Goal: Information Seeking & Learning: Learn about a topic

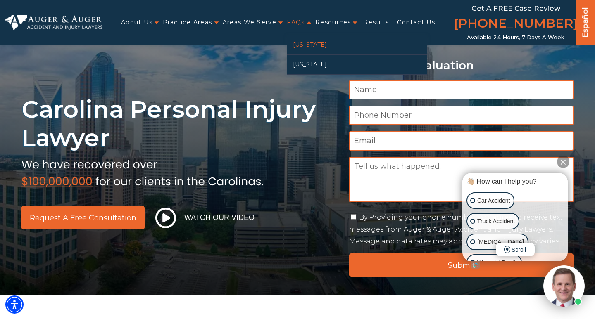
click at [301, 45] on link "[US_STATE]" at bounding box center [357, 44] width 141 height 19
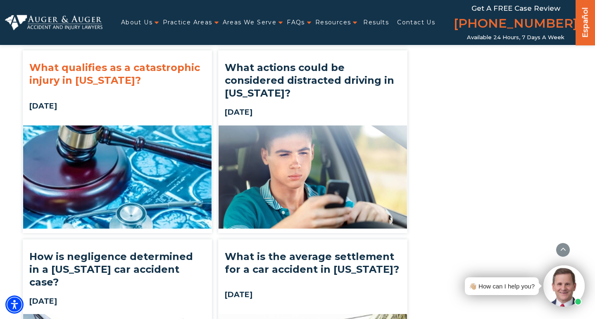
scroll to position [1483, 0]
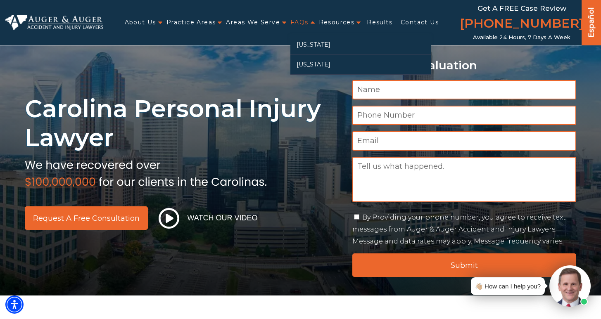
click at [307, 25] on link "FAQs" at bounding box center [300, 22] width 18 height 17
click at [315, 45] on link "[US_STATE]" at bounding box center [361, 44] width 141 height 19
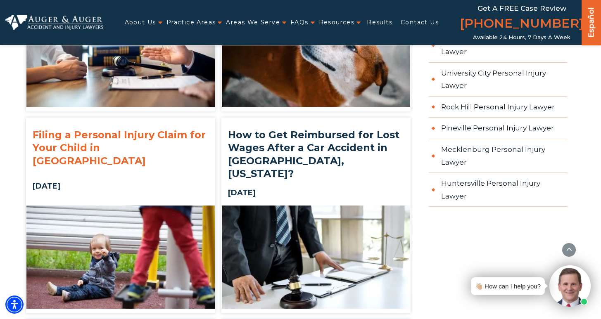
scroll to position [1043, 0]
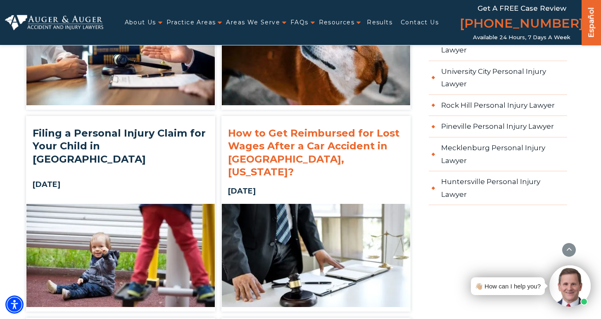
click at [344, 121] on h2 "How to Get Reimbursed for Lost Wages After a Car Accident in Charlotte, North C…" at bounding box center [316, 153] width 188 height 64
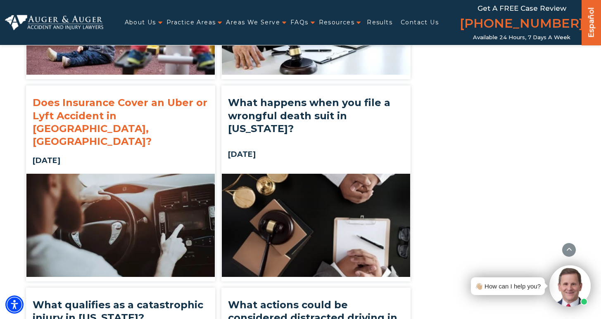
scroll to position [1420, 0]
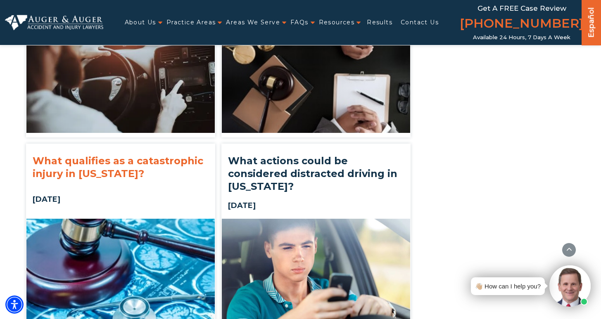
click at [112, 148] on h2 "What qualifies as a catastrophic injury in North Carolina?" at bounding box center [120, 167] width 188 height 38
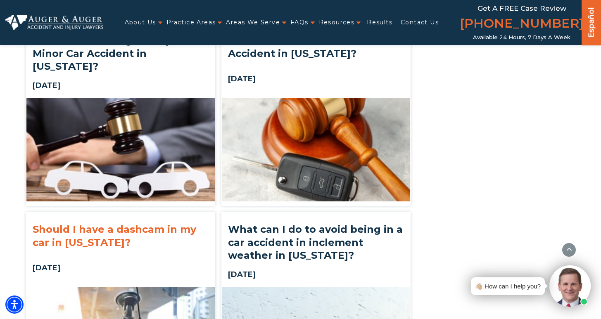
scroll to position [1848, 0]
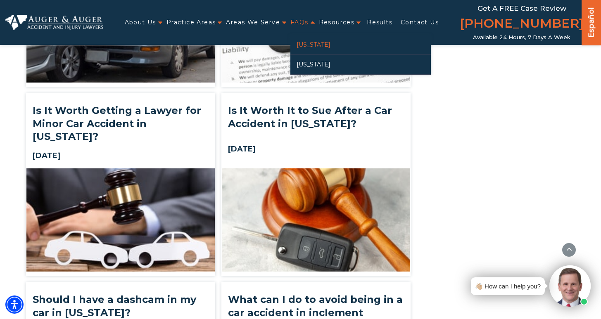
click at [309, 41] on link "[US_STATE]" at bounding box center [361, 44] width 141 height 19
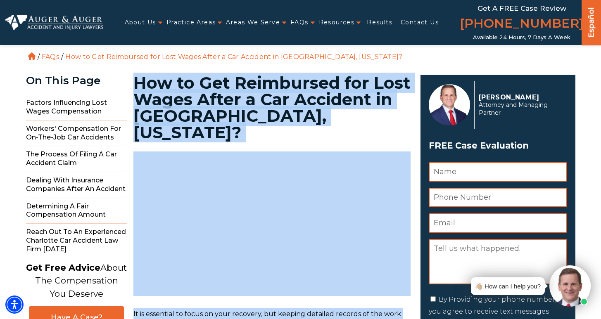
drag, startPoint x: 364, startPoint y: 114, endPoint x: 137, endPoint y: 82, distance: 228.7
copy main "How to Get Reimbursed for Lost Wages After a Car Accident in Charlotte, North C…"
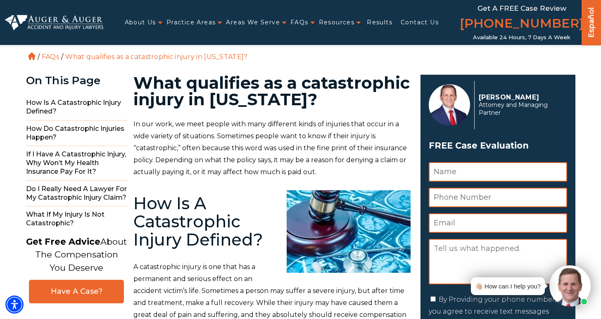
scroll to position [2, 0]
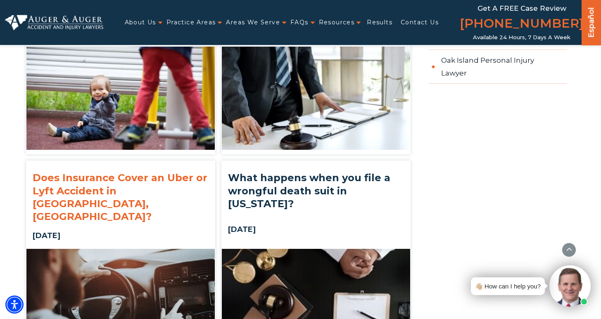
scroll to position [1351, 0]
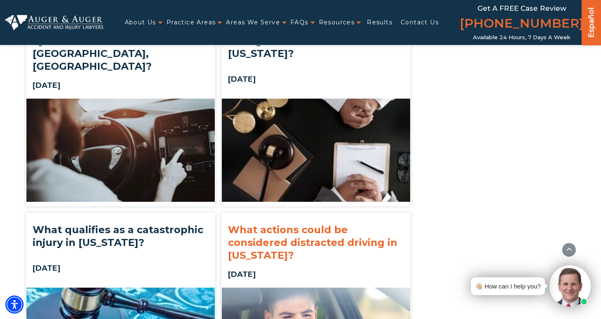
click at [326, 217] on h2 "What actions could be considered distracted driving in [US_STATE]?" at bounding box center [316, 242] width 188 height 51
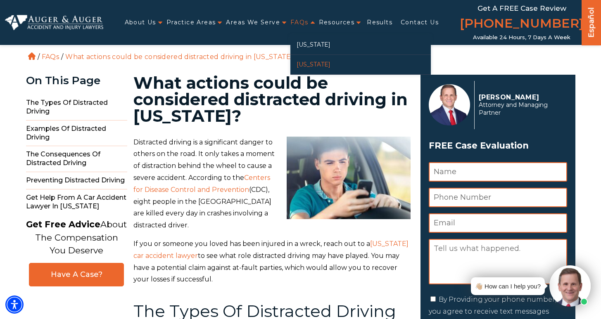
click at [317, 69] on link "[US_STATE]" at bounding box center [361, 64] width 141 height 19
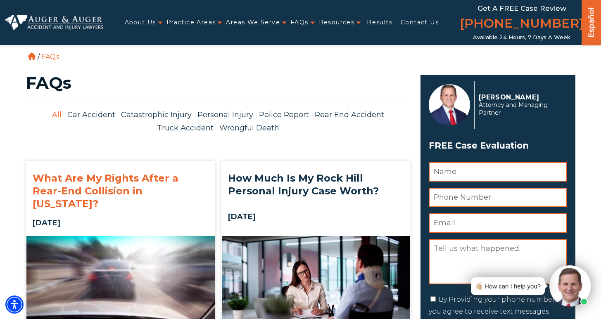
click at [168, 175] on h2 "What Are My Rights After a Rear-End Collision in [US_STATE]?" at bounding box center [120, 191] width 188 height 51
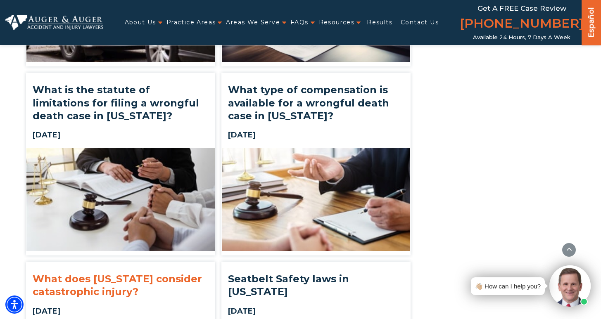
scroll to position [1722, 0]
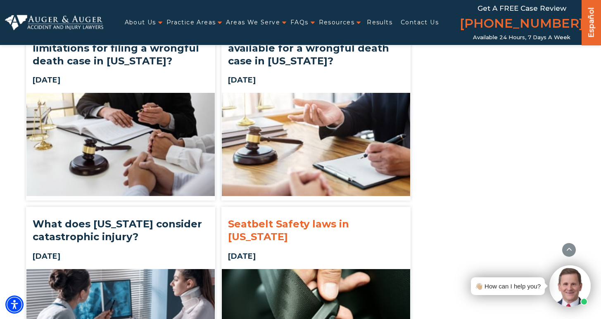
click at [354, 212] on h2 "Seatbelt Safety laws in [US_STATE]" at bounding box center [316, 231] width 188 height 38
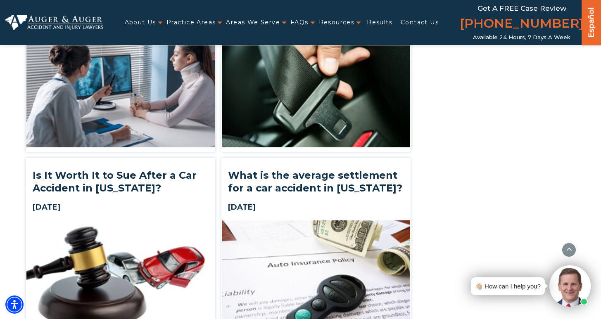
scroll to position [1941, 0]
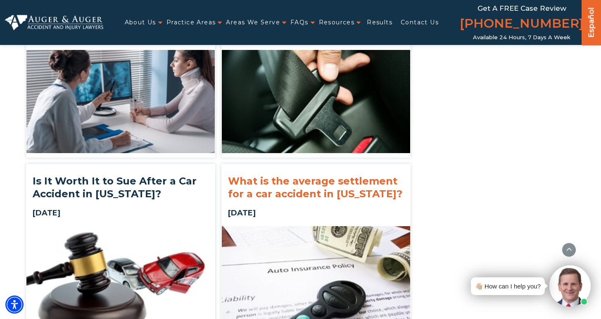
click at [372, 169] on h2 "What is the average settlement for a car accident in South Carolina?" at bounding box center [316, 188] width 188 height 38
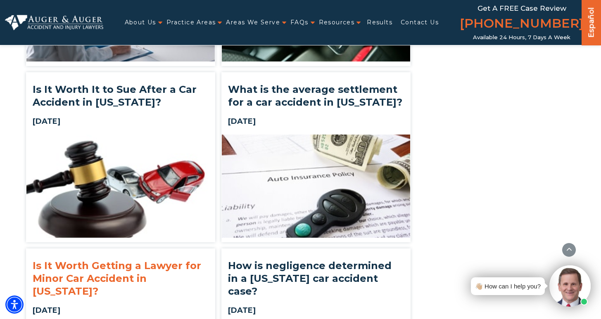
scroll to position [2085, 0]
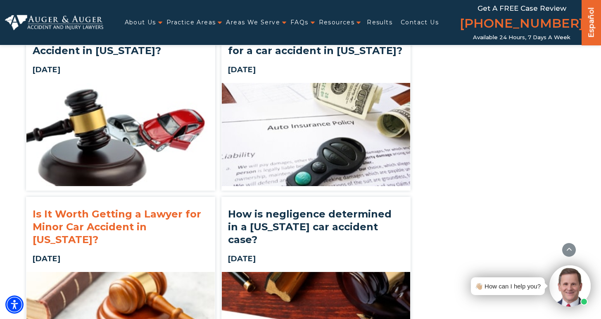
click at [99, 202] on h2 "Is It Worth Getting a Lawyer for Minor Car Accident in South Carolina?" at bounding box center [120, 227] width 188 height 51
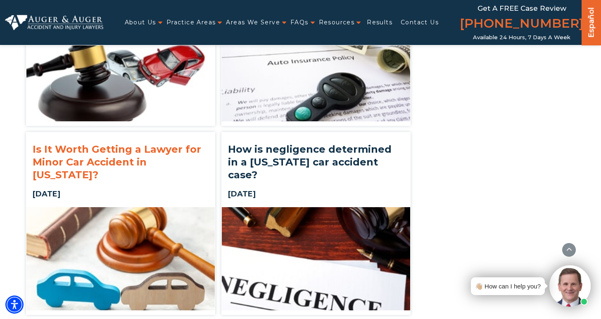
scroll to position [2293, 0]
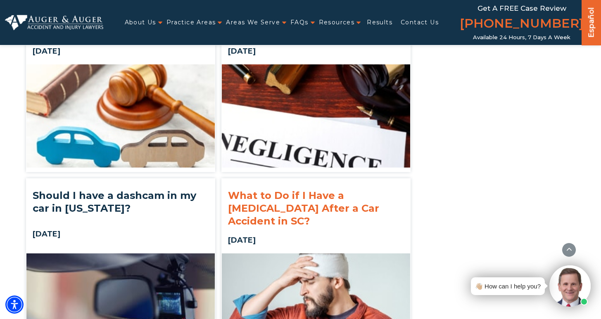
click at [271, 183] on h2 "What to Do if I Have a Head Injury After a Car Accident in SC?" at bounding box center [316, 208] width 188 height 51
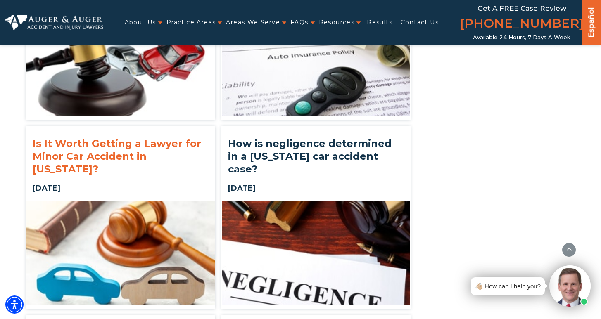
scroll to position [2091, 0]
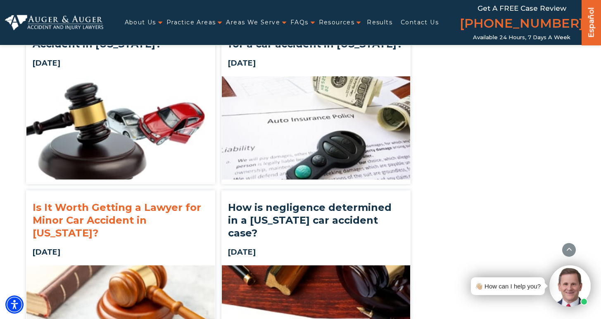
click at [157, 195] on h2 "Is It Worth Getting a Lawyer for Minor Car Accident in South Carolina?" at bounding box center [120, 220] width 188 height 51
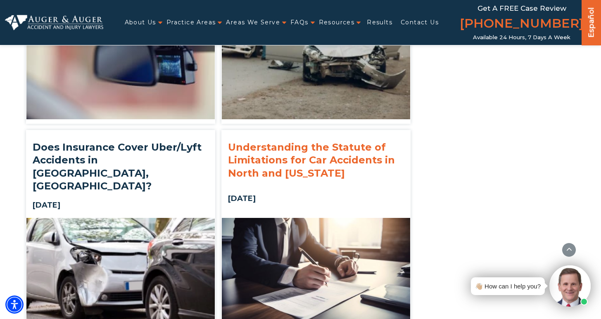
scroll to position [779, 0]
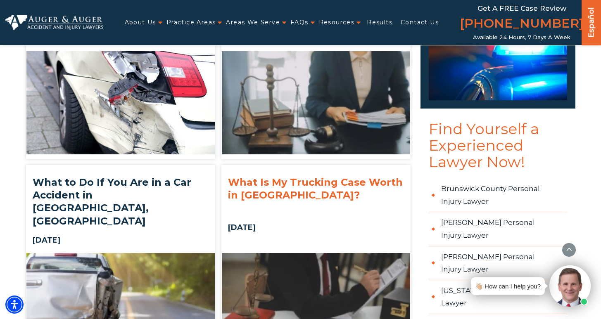
click at [266, 170] on h2 "What Is My Trucking Case Worth in Rock Hill?" at bounding box center [316, 189] width 188 height 38
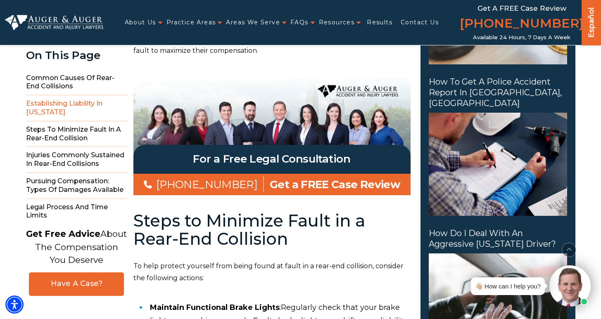
scroll to position [1164, 0]
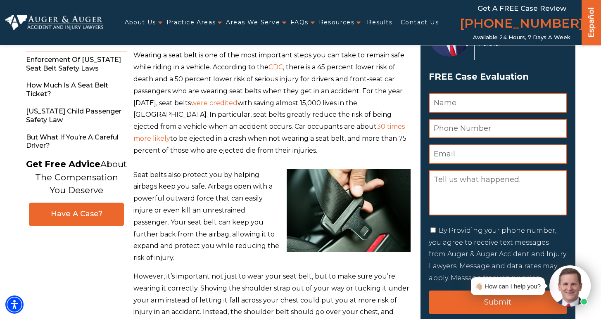
scroll to position [139, 0]
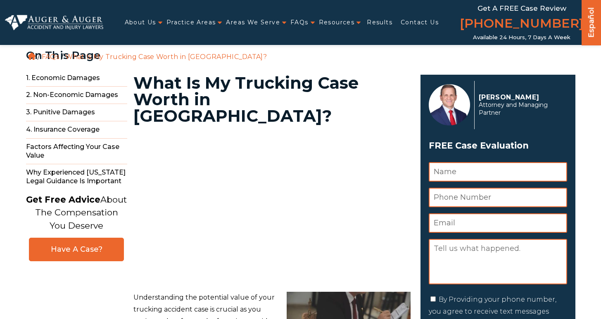
scroll to position [130, 0]
